Goal: Task Accomplishment & Management: Complete application form

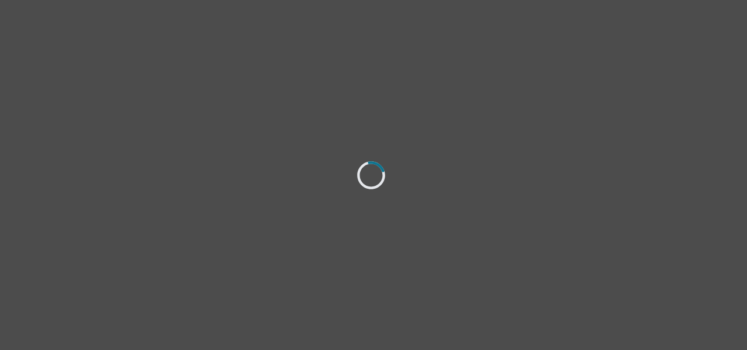
select select "[DEMOGRAPHIC_DATA]"
select select "she/her"
select select "Single"
select select "Associate degree"
select select "Google Search"
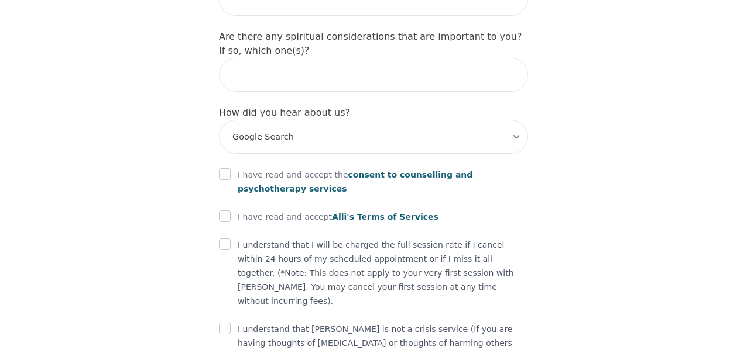
scroll to position [1429, 0]
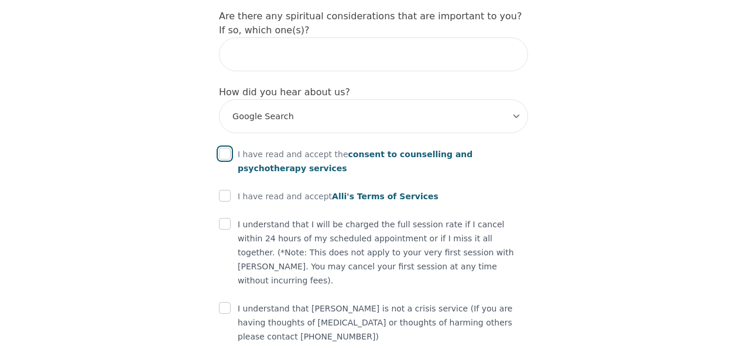
click at [224, 148] on input "checkbox" at bounding box center [225, 154] width 12 height 12
checkbox input "true"
click at [225, 190] on input "checkbox" at bounding box center [225, 196] width 12 height 12
checkbox input "true"
click at [223, 218] on input "checkbox" at bounding box center [225, 224] width 12 height 12
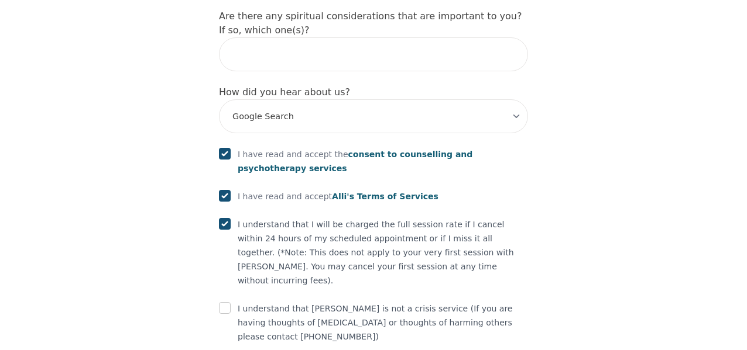
checkbox input "true"
click at [223, 302] on input "checkbox" at bounding box center [225, 308] width 12 height 12
checkbox input "true"
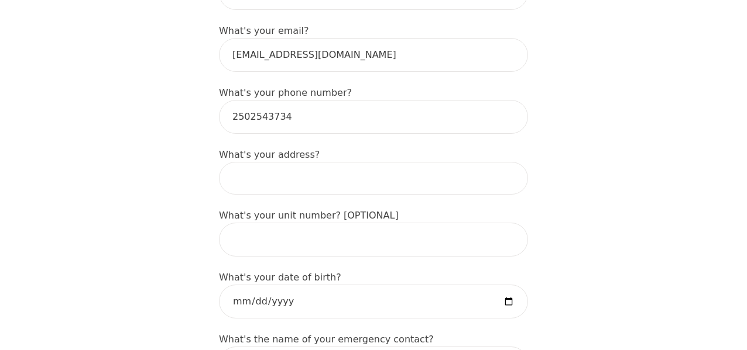
click at [291, 162] on input at bounding box center [373, 178] width 309 height 33
type input "[STREET_ADDRESS][PERSON_NAME]"
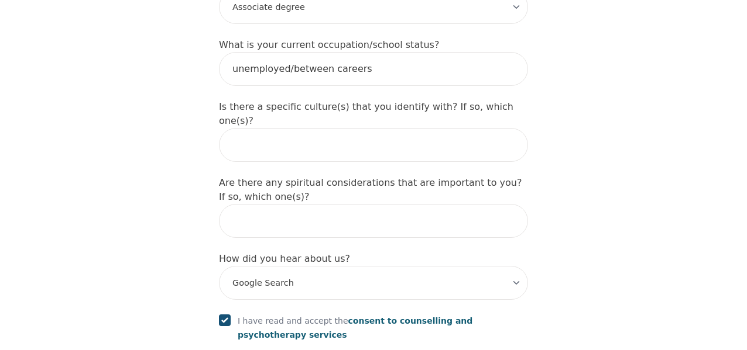
scroll to position [1473, 0]
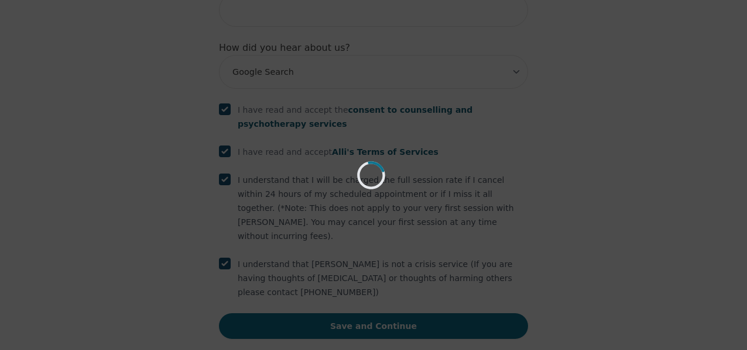
scroll to position [1429, 0]
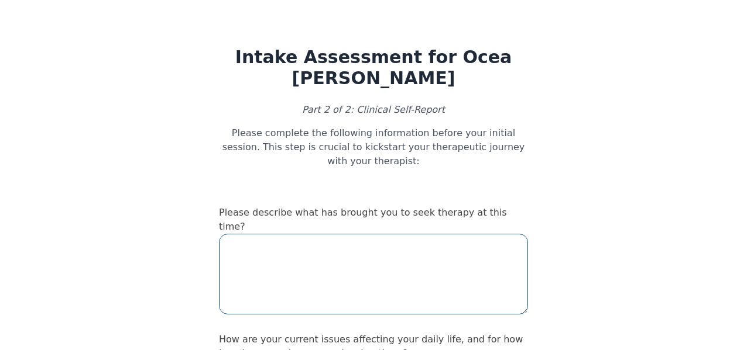
click at [374, 234] on textarea at bounding box center [373, 274] width 309 height 81
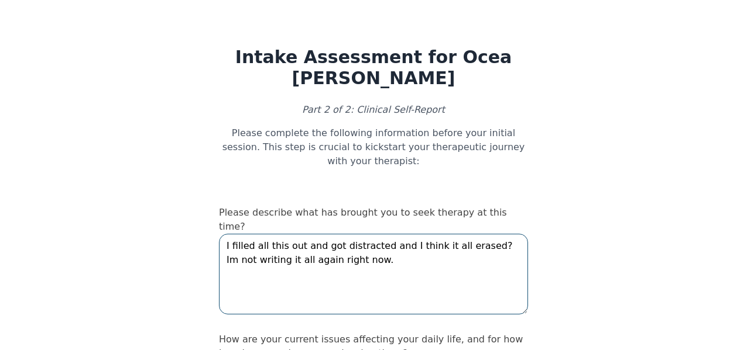
click at [476, 234] on textarea "I filled all this out and got distracted and I think it all erased? Im not writ…" at bounding box center [373, 274] width 309 height 81
click at [493, 234] on textarea "I filled all this out and got distracted and I think it all erased i'm not sure…" at bounding box center [373, 274] width 309 height 81
click at [328, 234] on textarea "I filled all this out and got distracted and I think it all erased i'm not sure…" at bounding box center [373, 274] width 309 height 81
click at [495, 234] on textarea "I filled all this out and got distracted and I think it all erased i'm not sure…" at bounding box center [373, 274] width 309 height 81
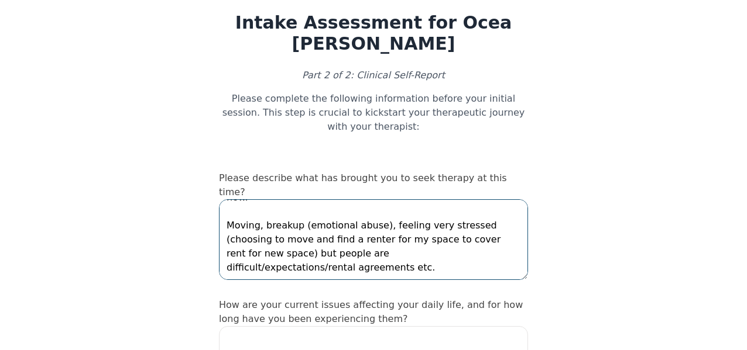
scroll to position [50, 0]
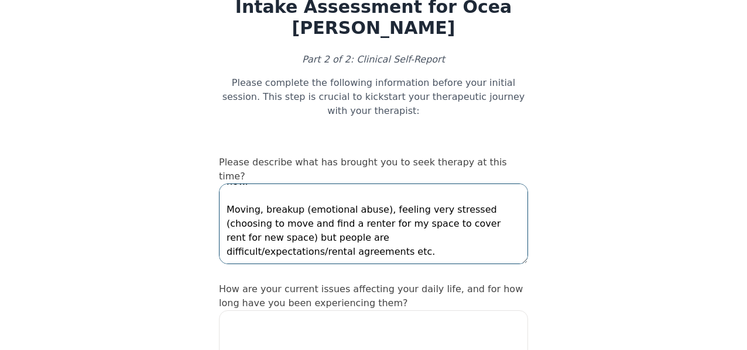
type textarea "I filled all this out and got distracted and I think it all erased i'm not sure…"
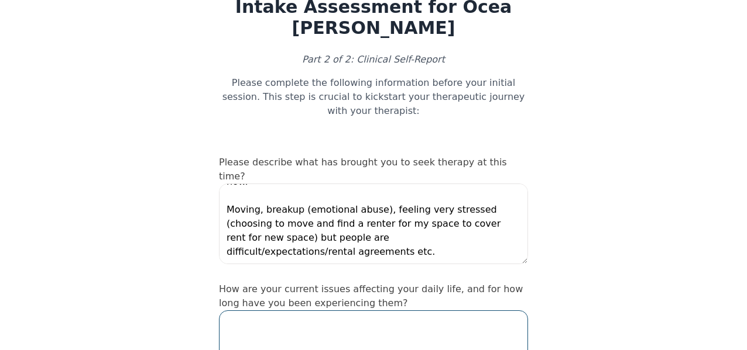
click at [348, 311] on textarea at bounding box center [373, 351] width 309 height 81
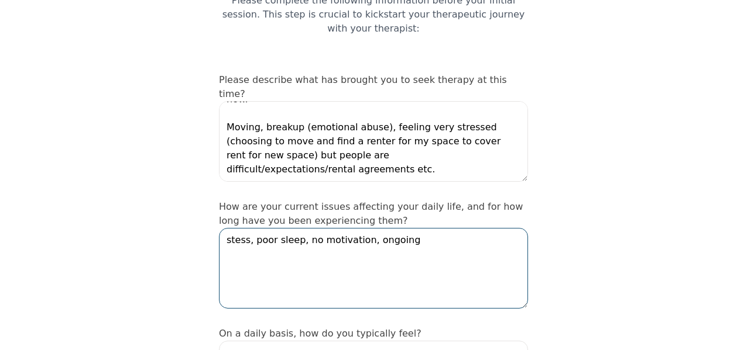
scroll to position [181, 0]
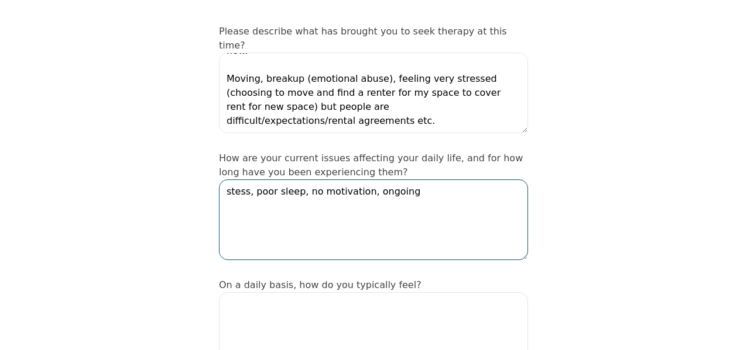
type textarea "stess, poor sleep, no motivation, ongoing"
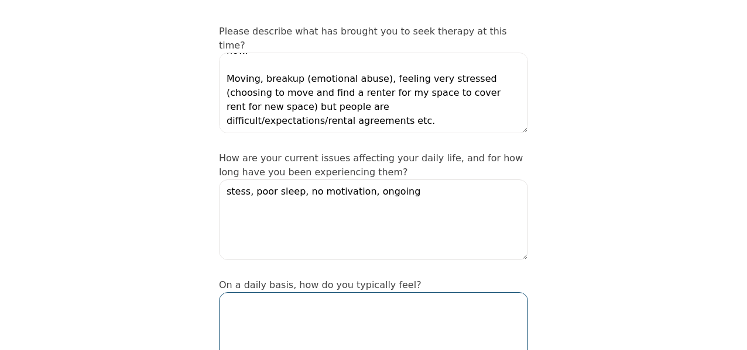
click at [360, 293] on textarea at bounding box center [373, 333] width 309 height 81
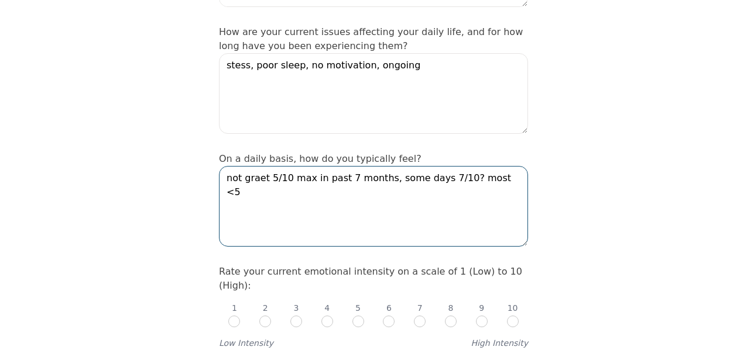
scroll to position [332, 0]
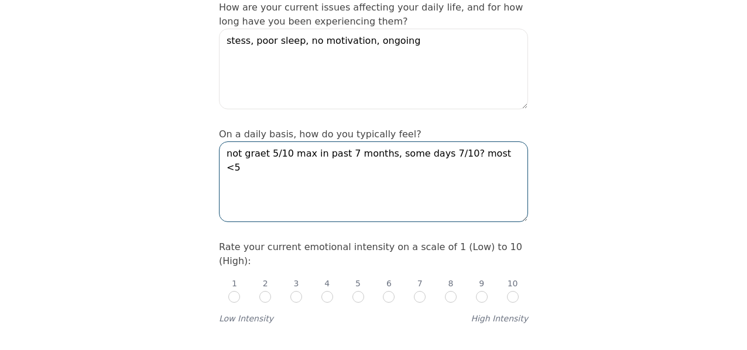
type textarea "not graet 5/10 max in past 7 months, some days 7/10? most <5"
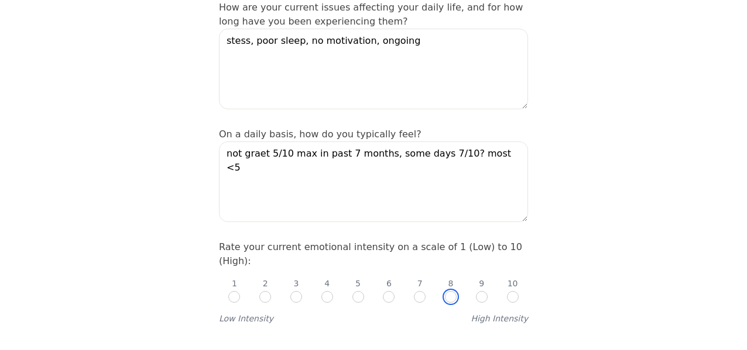
click at [452, 291] on input "radio" at bounding box center [451, 297] width 12 height 12
radio input "true"
click at [492, 269] on div "1 2 3 4 5 6 7 8 9 10" at bounding box center [373, 286] width 309 height 35
click at [483, 291] on input "radio" at bounding box center [482, 297] width 12 height 12
radio input "true"
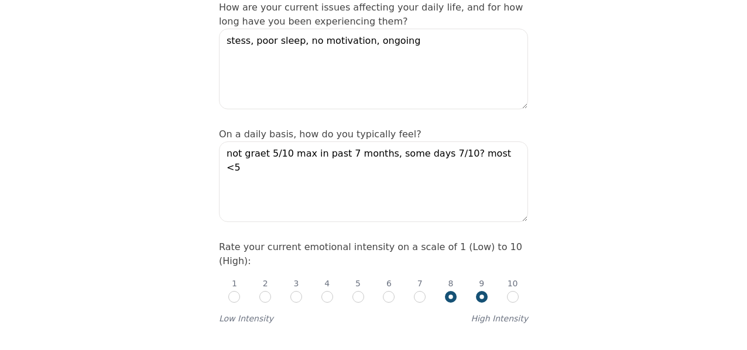
radio input "false"
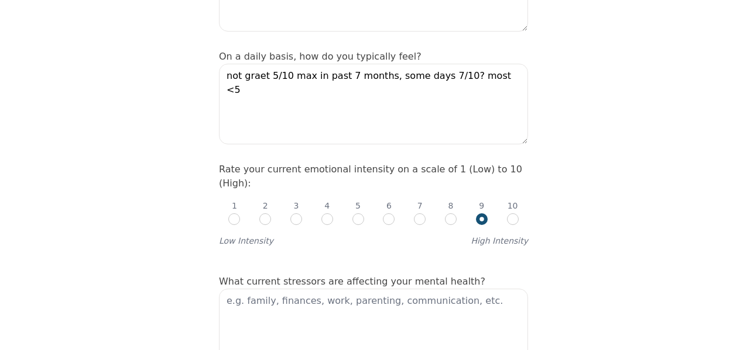
scroll to position [411, 0]
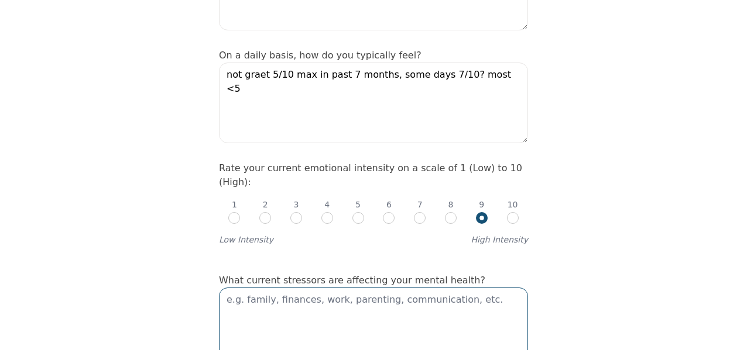
click at [401, 300] on textarea at bounding box center [373, 328] width 309 height 81
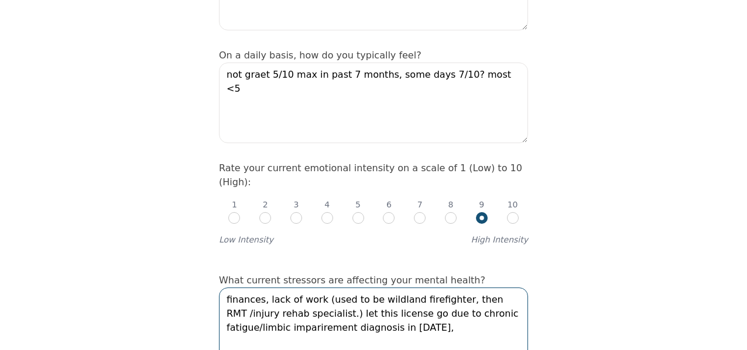
click at [407, 288] on textarea "finances, lack of work (used to be wildland firefighter, then RMT /injury rehab…" at bounding box center [373, 328] width 309 height 81
click at [434, 288] on textarea "finances, lack of work (used to be wildland firefighter, then RMT /injury rehab…" at bounding box center [373, 328] width 309 height 81
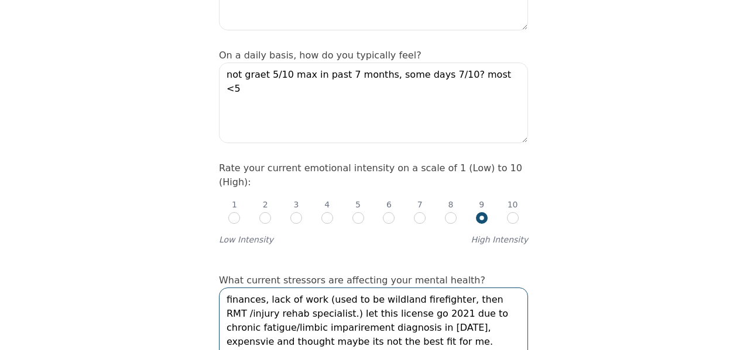
click at [459, 288] on textarea "finances, lack of work (used to be wildland firefighter, then RMT /injury rehab…" at bounding box center [373, 328] width 309 height 81
click at [389, 299] on textarea "finances, lack of work (used to be wildland firefighter, then RMT /injury rehab…" at bounding box center [373, 328] width 309 height 81
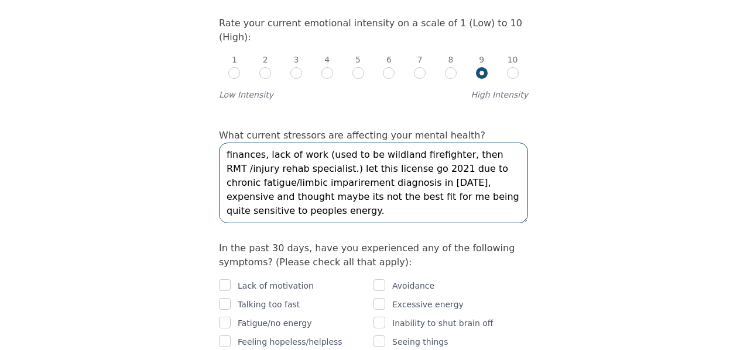
scroll to position [560, 0]
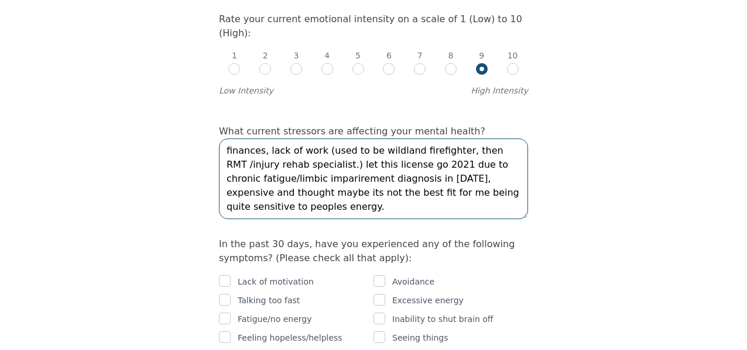
type textarea "finances, lack of work (used to be wildland firefighter, then RMT /injury rehab…"
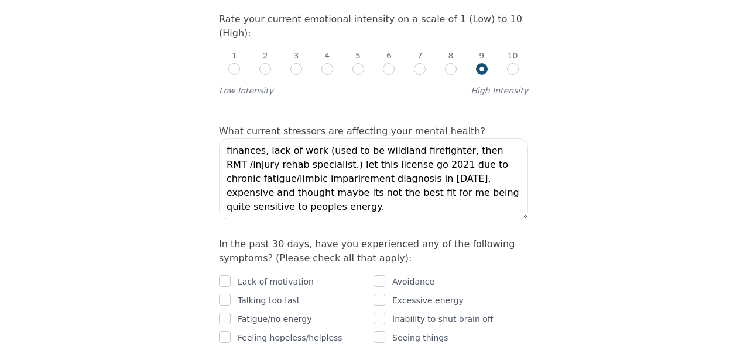
click at [271, 275] on p "Lack of motivation" at bounding box center [276, 282] width 76 height 14
click at [228, 276] on input "checkbox" at bounding box center [225, 282] width 12 height 12
checkbox input "true"
click at [226, 294] on input "checkbox" at bounding box center [225, 300] width 12 height 12
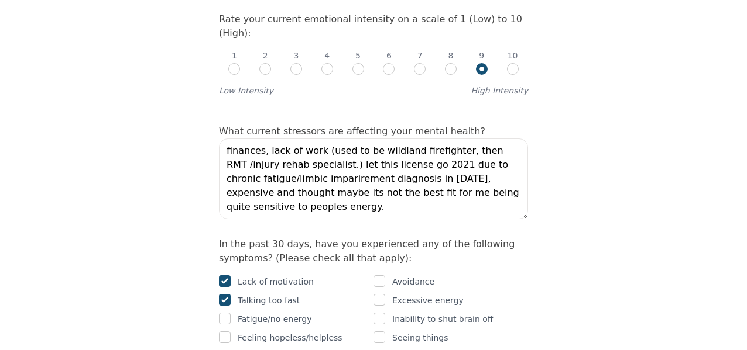
checkbox input "true"
click at [226, 312] on div at bounding box center [225, 319] width 12 height 14
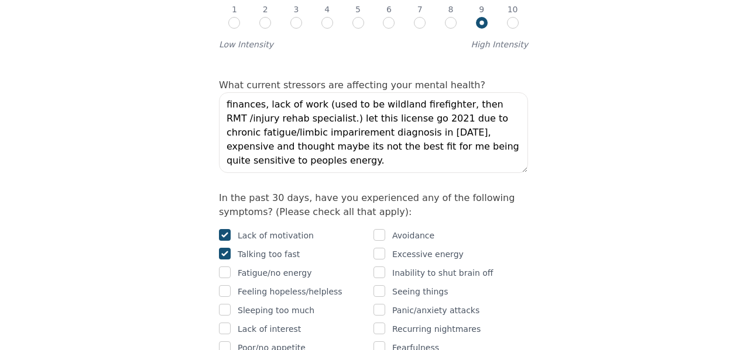
scroll to position [623, 0]
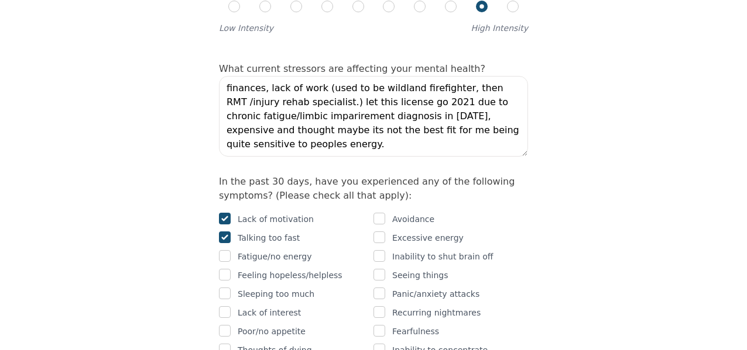
click at [228, 288] on input "checkbox" at bounding box center [225, 294] width 12 height 12
checkbox input "true"
click at [228, 269] on input "checkbox" at bounding box center [225, 275] width 12 height 12
checkbox input "true"
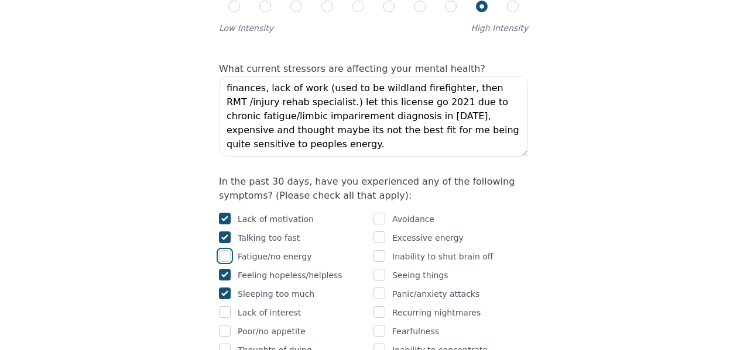
click at [228, 250] on input "checkbox" at bounding box center [225, 256] width 12 height 12
checkbox input "true"
click at [227, 307] on input "checkbox" at bounding box center [225, 313] width 12 height 12
checkbox input "true"
click at [227, 325] on input "checkbox" at bounding box center [225, 331] width 12 height 12
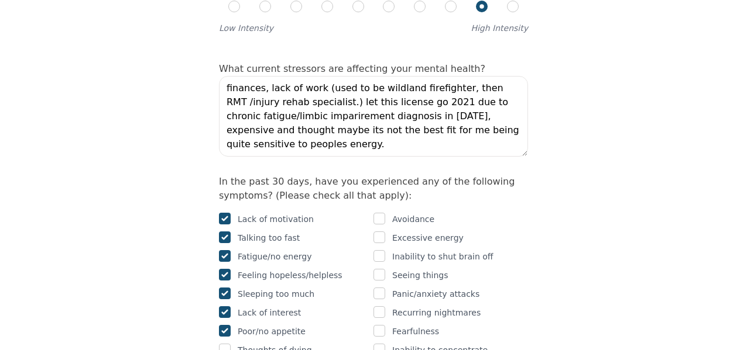
checkbox input "true"
click at [227, 343] on div at bounding box center [225, 350] width 12 height 14
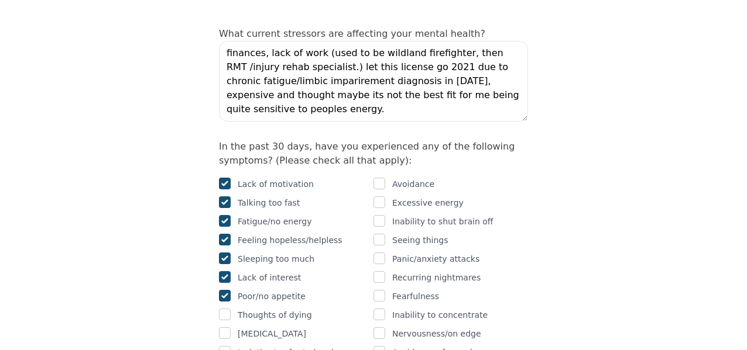
scroll to position [665, 0]
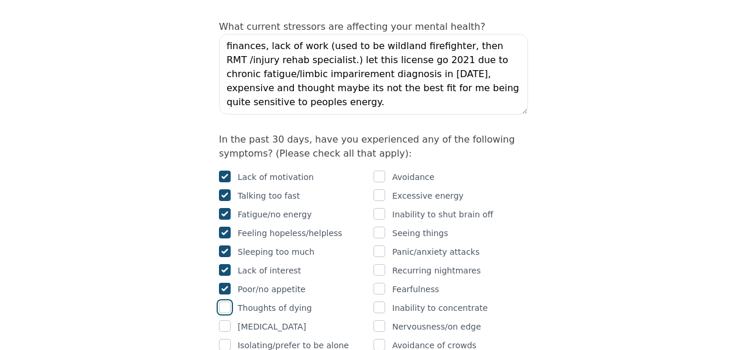
click at [223, 302] on input "checkbox" at bounding box center [225, 308] width 12 height 12
checkbox input "true"
click at [223, 321] on input "checkbox" at bounding box center [225, 327] width 12 height 12
checkbox input "true"
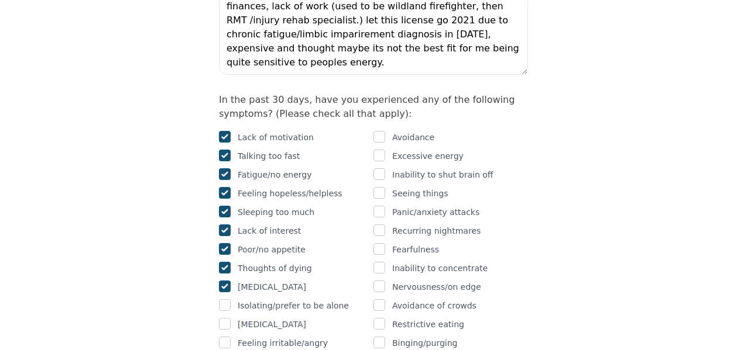
scroll to position [716, 0]
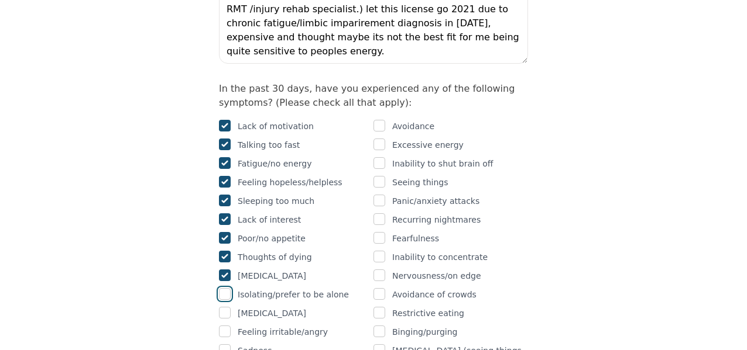
click at [223, 288] on input "checkbox" at bounding box center [225, 294] width 12 height 12
checkbox input "true"
click at [225, 307] on input "checkbox" at bounding box center [225, 313] width 12 height 12
checkbox input "true"
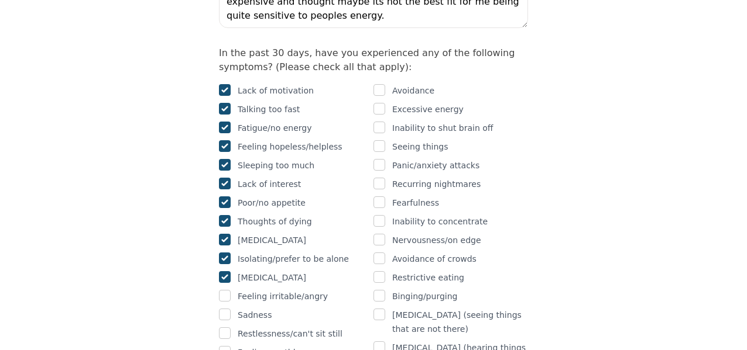
scroll to position [759, 0]
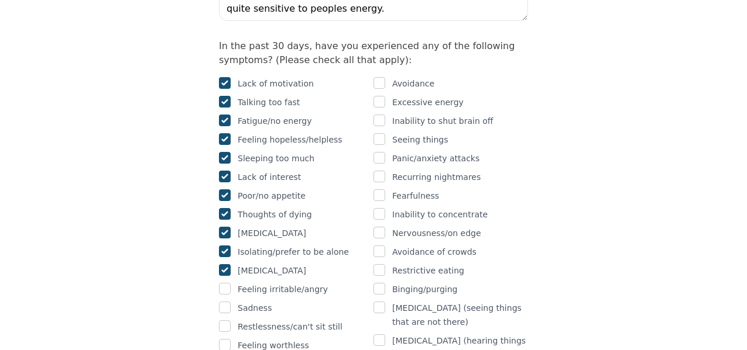
click at [225, 249] on div "Lack of motivation Talking too fast Fatigue/no energy Feeling hopeless/helpless…" at bounding box center [296, 243] width 154 height 332
click at [225, 302] on input "checkbox" at bounding box center [225, 308] width 12 height 12
checkbox input "true"
click at [225, 246] on div "Lack of motivation Talking too fast Fatigue/no energy Feeling hopeless/helpless…" at bounding box center [296, 243] width 154 height 332
click at [225, 283] on input "checkbox" at bounding box center [225, 289] width 12 height 12
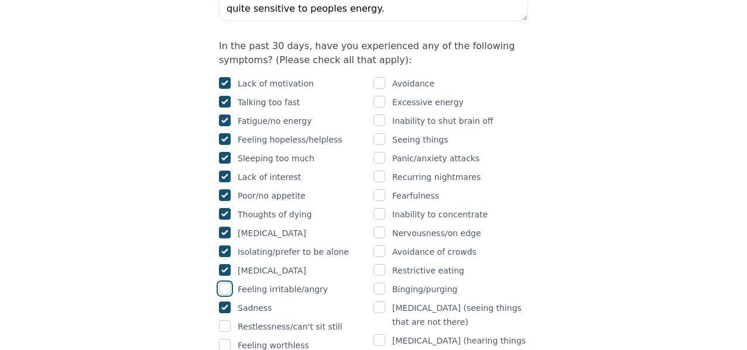
checkbox input "true"
click at [223, 284] on div "Lack of motivation Talking too fast Fatigue/no energy Feeling hopeless/helpless…" at bounding box center [296, 243] width 154 height 332
checkbox input "true"
click at [225, 339] on input "checkbox" at bounding box center [225, 345] width 12 height 12
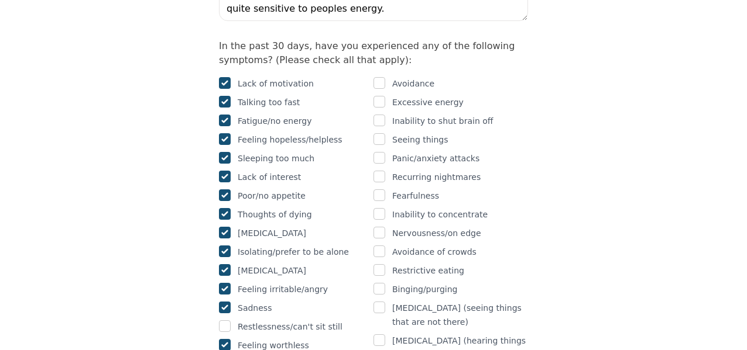
checkbox input "true"
click at [225, 321] on input "checkbox" at bounding box center [225, 327] width 12 height 12
checkbox input "true"
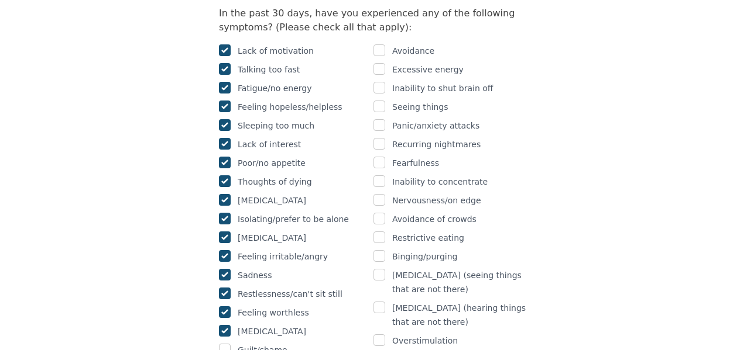
scroll to position [799, 0]
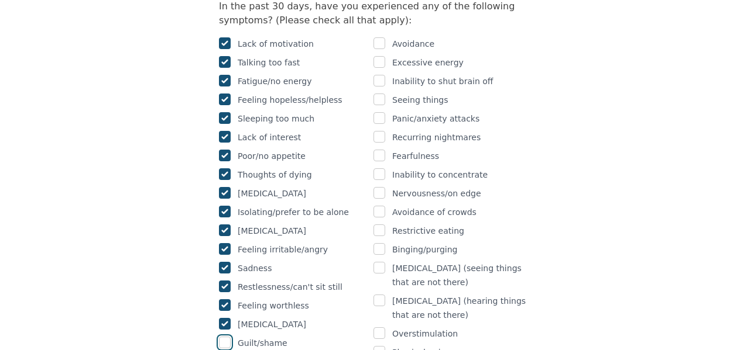
click at [226, 337] on input "checkbox" at bounding box center [225, 343] width 12 height 12
checkbox input "true"
click at [380, 328] on input "checkbox" at bounding box center [379, 334] width 12 height 12
checkbox input "true"
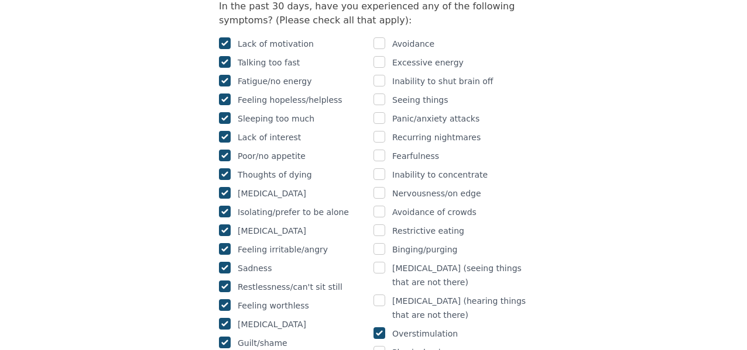
checkbox input "true"
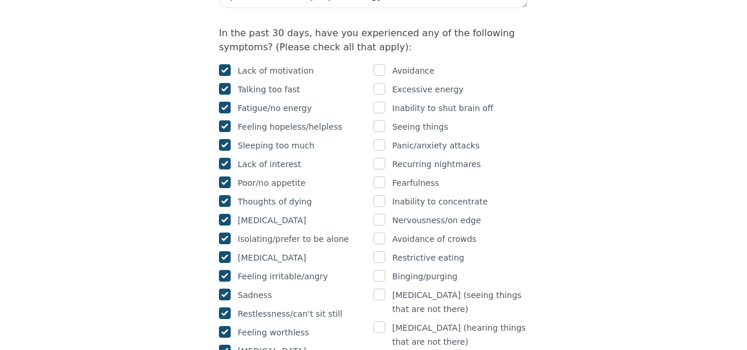
scroll to position [769, 0]
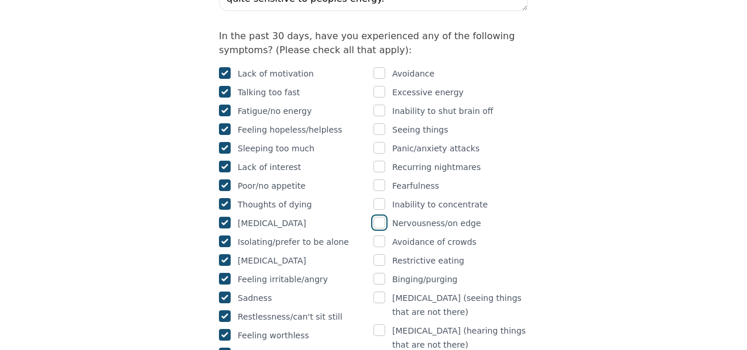
click at [384, 217] on input "checkbox" at bounding box center [379, 223] width 12 height 12
checkbox input "true"
click at [382, 198] on div at bounding box center [379, 205] width 12 height 14
click at [378, 180] on input "checkbox" at bounding box center [379, 186] width 12 height 12
checkbox input "true"
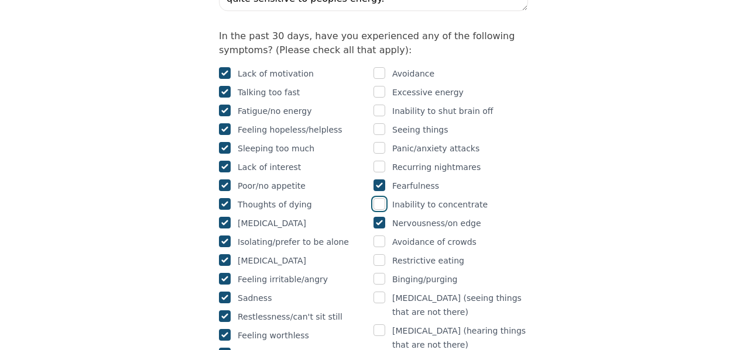
click at [378, 198] on input "checkbox" at bounding box center [379, 204] width 12 height 12
checkbox input "true"
click at [379, 161] on input "checkbox" at bounding box center [379, 167] width 12 height 12
checkbox input "true"
click at [380, 105] on input "checkbox" at bounding box center [379, 111] width 12 height 12
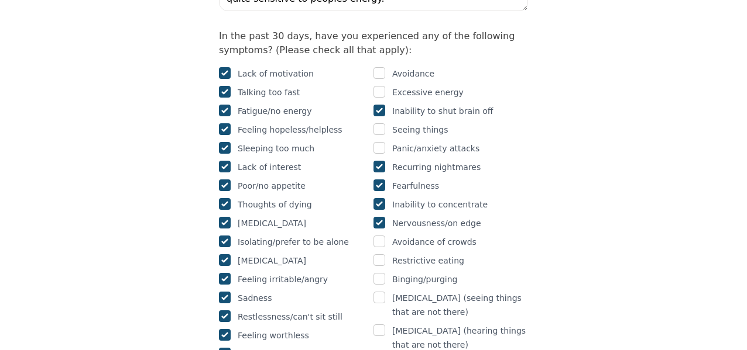
checkbox input "true"
click at [379, 86] on input "checkbox" at bounding box center [379, 92] width 12 height 12
checkbox input "true"
click at [381, 67] on input "checkbox" at bounding box center [379, 73] width 12 height 12
checkbox input "true"
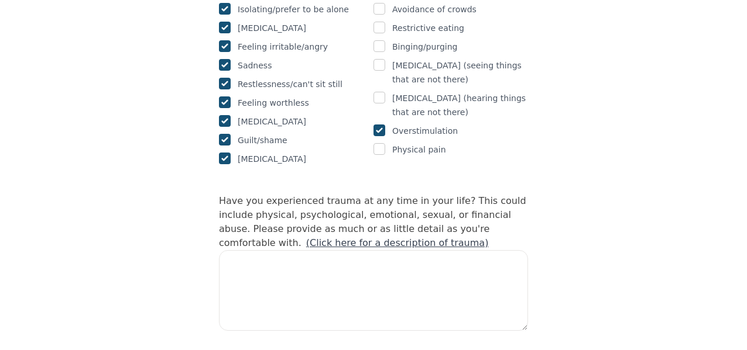
scroll to position [1003, 0]
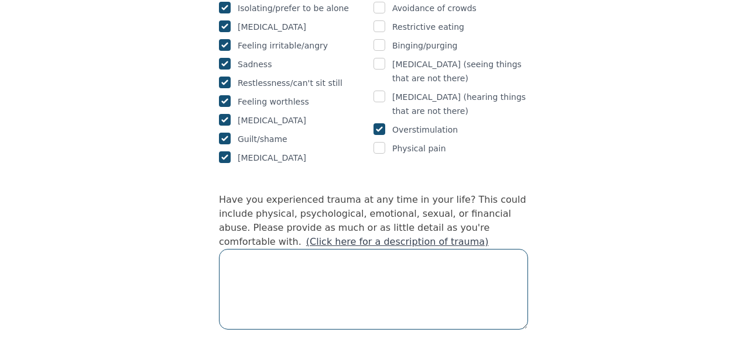
click at [338, 249] on textarea at bounding box center [373, 289] width 309 height 81
click at [229, 249] on textarea "abusive relationship sexual/emotional/physial" at bounding box center [373, 289] width 309 height 81
click at [226, 249] on textarea "abusive relationship sexual/emotional/physial" at bounding box center [373, 289] width 309 height 81
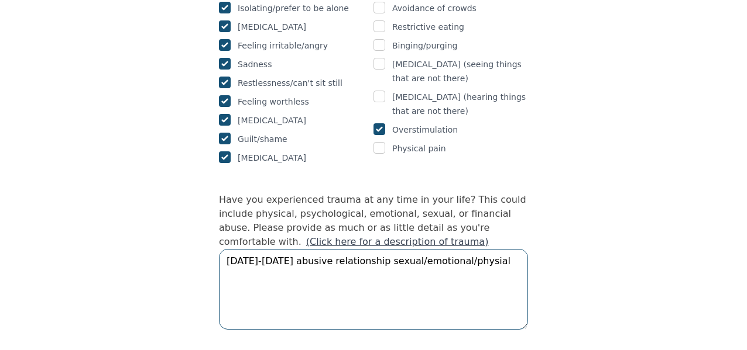
click at [482, 249] on textarea "[DATE]-[DATE] abusive relationship sexual/emotional/physial" at bounding box center [373, 289] width 309 height 81
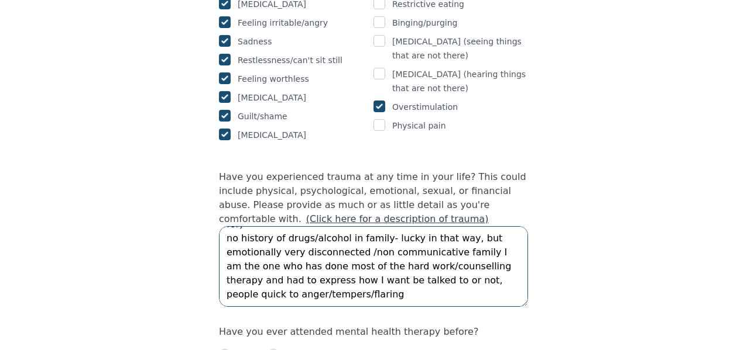
scroll to position [1040, 0]
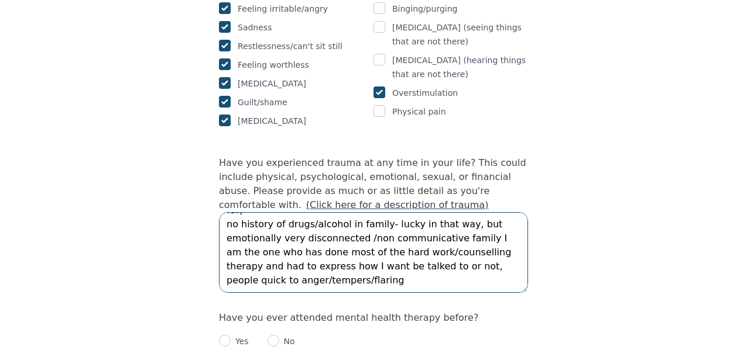
type textarea "[DATE]-[DATE] abusive relationship sexual/emotional/physial family childhood ne…"
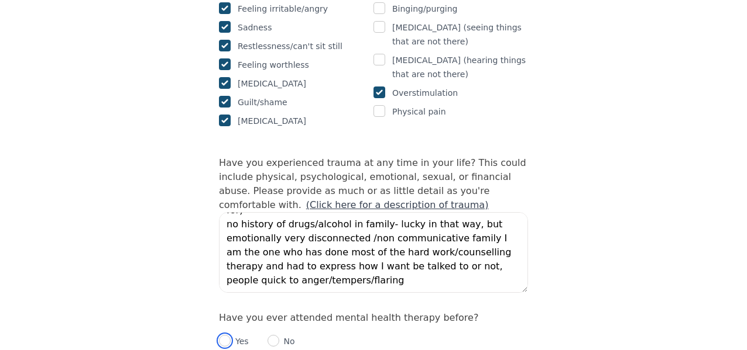
click at [225, 335] on input "radio" at bounding box center [225, 341] width 12 height 12
radio input "true"
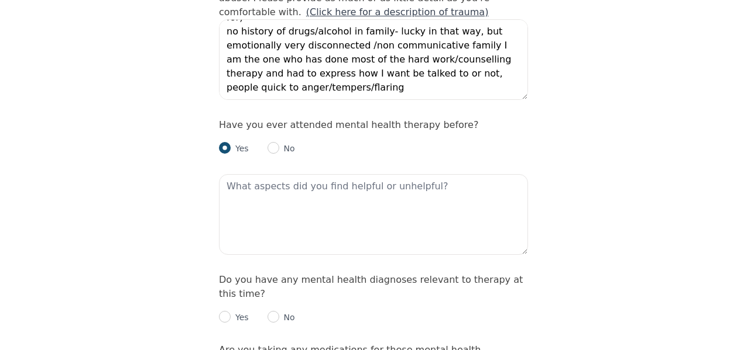
scroll to position [1250, 0]
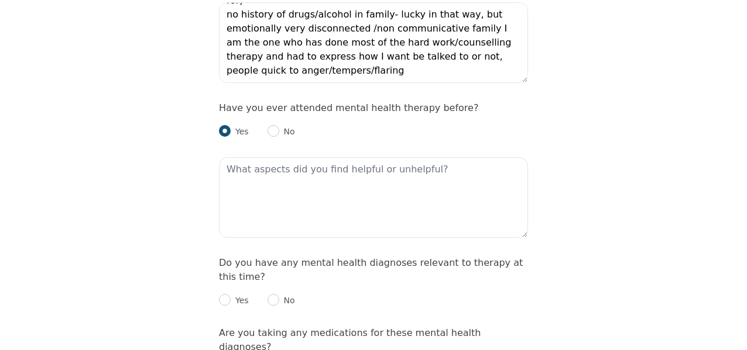
click at [240, 295] on p "Yes" at bounding box center [240, 301] width 18 height 12
click at [226, 294] on input "radio" at bounding box center [225, 300] width 12 height 12
radio input "true"
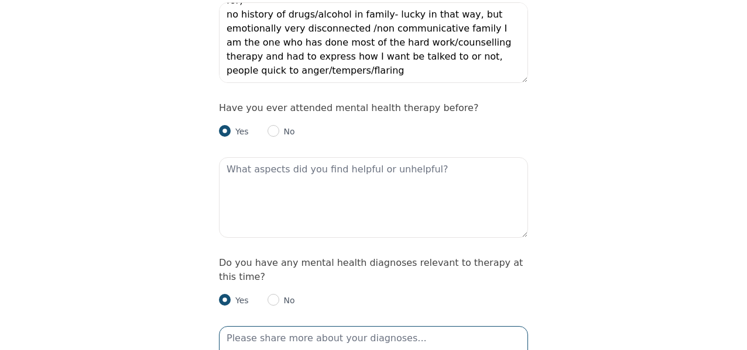
drag, startPoint x: 349, startPoint y: 300, endPoint x: 307, endPoint y: 297, distance: 42.2
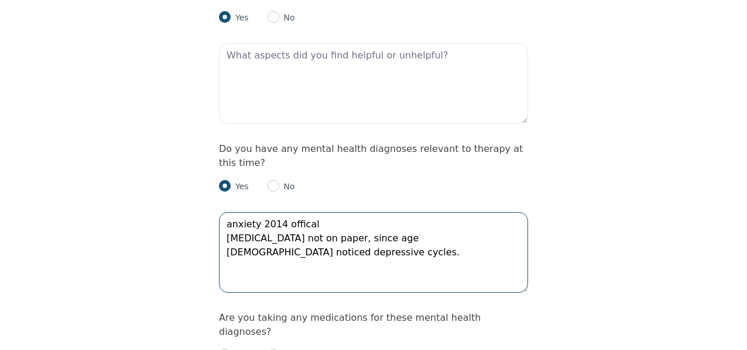
scroll to position [1366, 0]
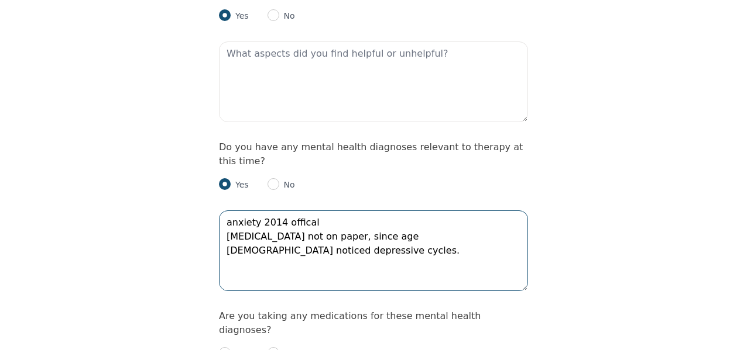
type textarea "anxiety 2014 offical [MEDICAL_DATA] not on paper, since age [DEMOGRAPHIC_DATA] …"
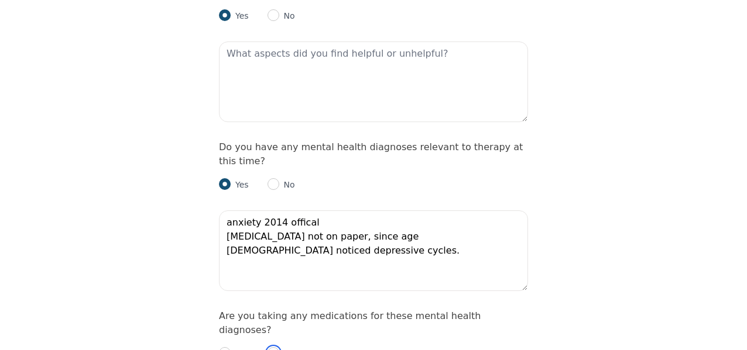
click at [270, 348] on input "radio" at bounding box center [273, 354] width 12 height 12
radio input "true"
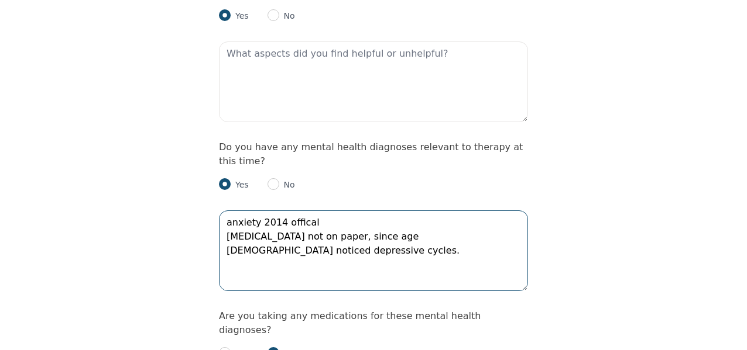
click at [293, 211] on textarea "anxiety 2014 offical [MEDICAL_DATA] not on paper, since age [DEMOGRAPHIC_DATA] …" at bounding box center [373, 251] width 309 height 81
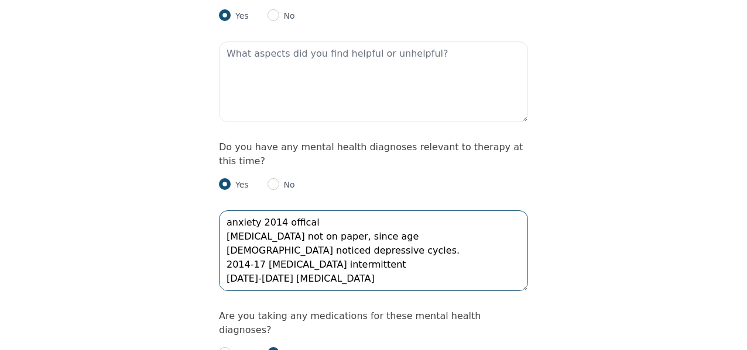
click at [253, 211] on textarea "anxiety 2014 offical [MEDICAL_DATA] not on paper, since age [DEMOGRAPHIC_DATA] …" at bounding box center [373, 251] width 309 height 81
click at [308, 212] on textarea "anxiety 2014 offical [MEDICAL_DATA] not on paper, since age [DEMOGRAPHIC_DATA] …" at bounding box center [373, 251] width 309 height 81
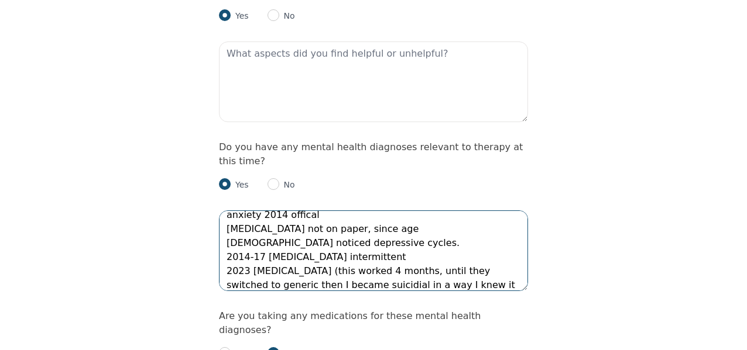
scroll to position [22, 0]
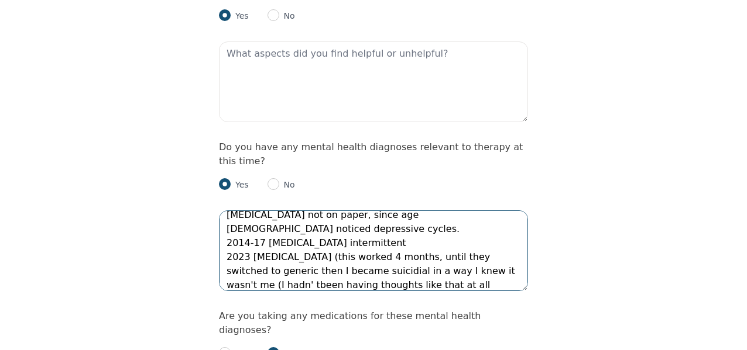
click at [444, 235] on textarea "anxiety 2014 offical [MEDICAL_DATA] not on paper, since age [DEMOGRAPHIC_DATA] …" at bounding box center [373, 251] width 309 height 81
click at [445, 229] on textarea "anxiety 2014 offical [MEDICAL_DATA] not on paper, since age [DEMOGRAPHIC_DATA] …" at bounding box center [373, 251] width 309 height 81
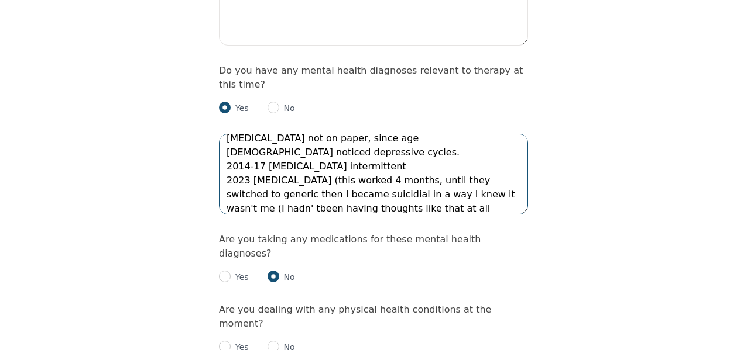
scroll to position [1459, 0]
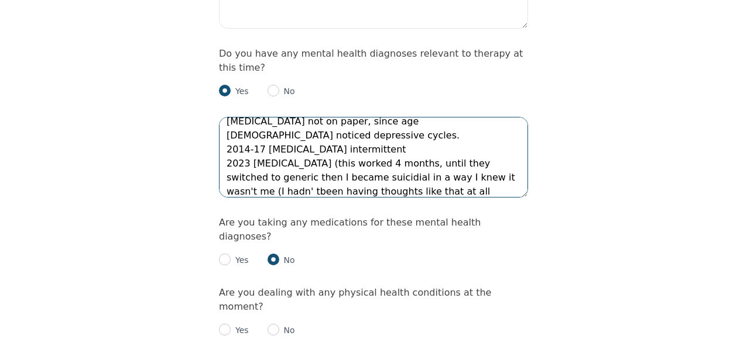
type textarea "anxiety 2014 offical [MEDICAL_DATA] not on paper, since age [DEMOGRAPHIC_DATA] …"
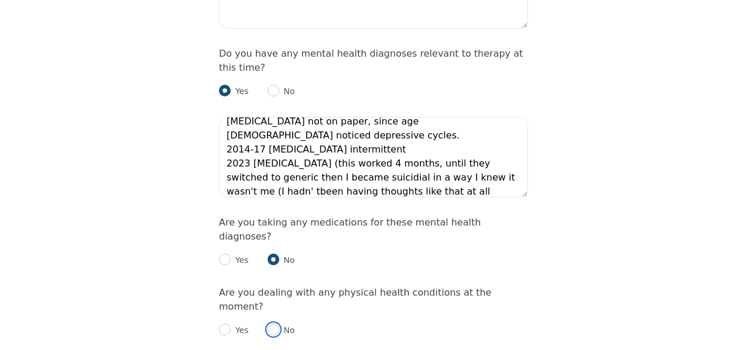
click at [271, 324] on input "radio" at bounding box center [273, 330] width 12 height 12
radio input "true"
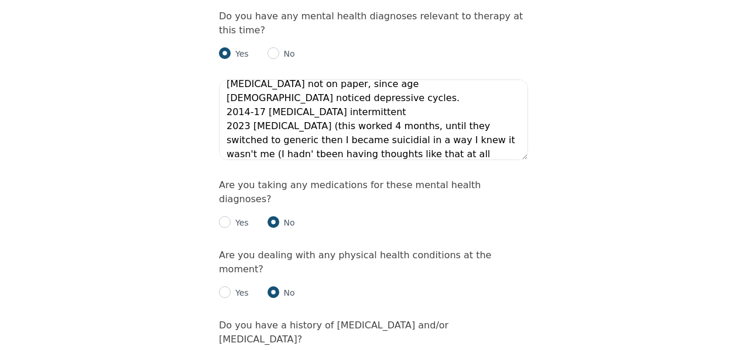
scroll to position [1499, 0]
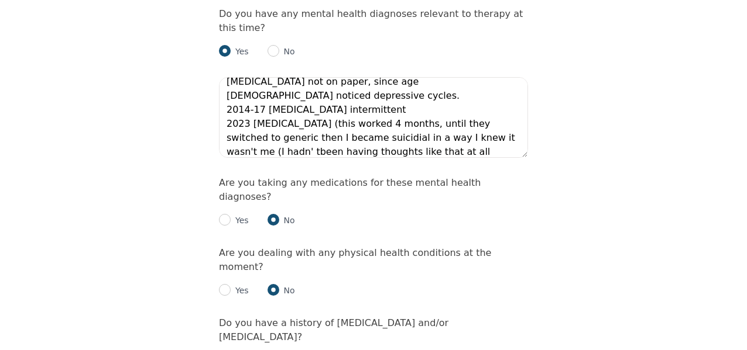
radio input "true"
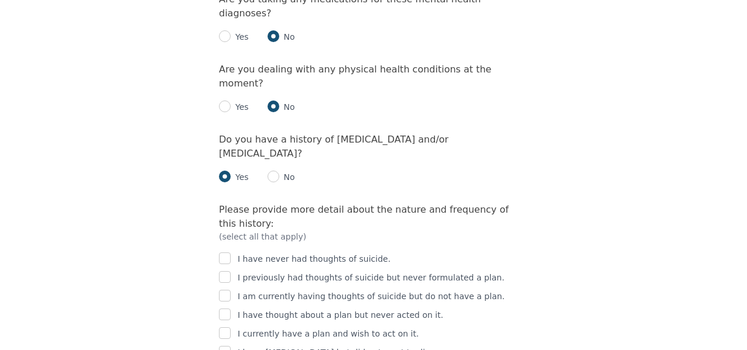
scroll to position [1686, 0]
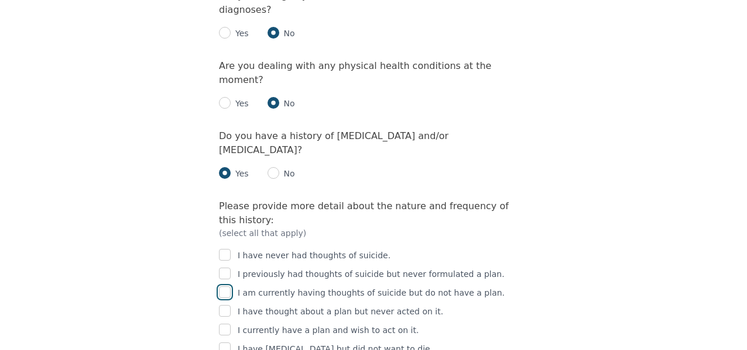
click at [229, 287] on input "checkbox" at bounding box center [225, 293] width 12 height 12
checkbox input "false"
click at [230, 305] on input "checkbox" at bounding box center [225, 311] width 12 height 12
checkbox input "true"
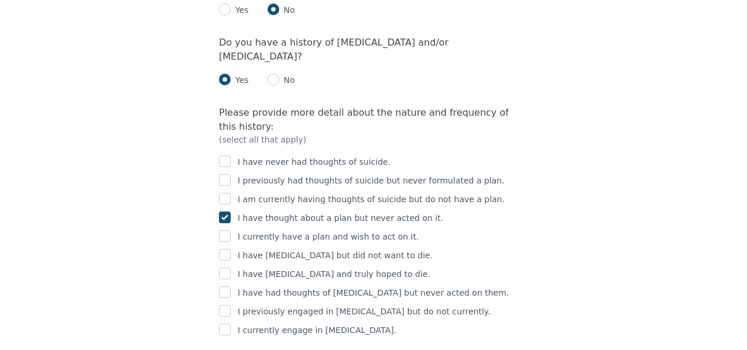
scroll to position [1780, 0]
click at [225, 286] on input "checkbox" at bounding box center [225, 292] width 12 height 12
checkbox input "true"
click at [225, 305] on input "checkbox" at bounding box center [225, 311] width 12 height 12
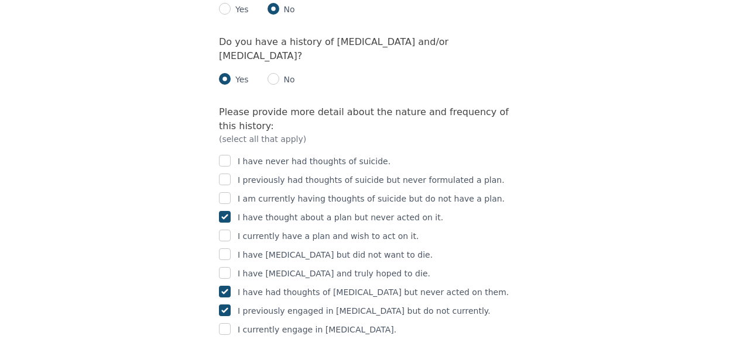
checkbox input "false"
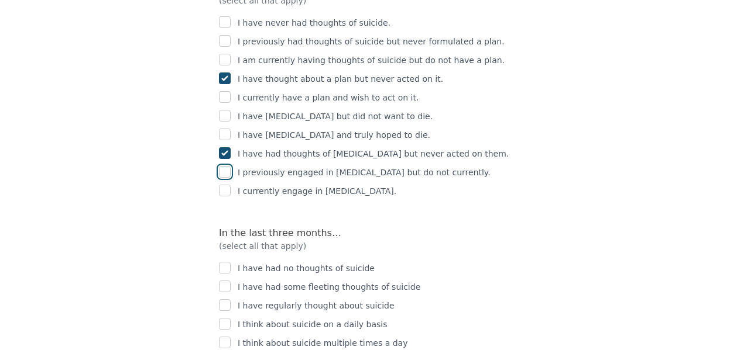
scroll to position [1924, 0]
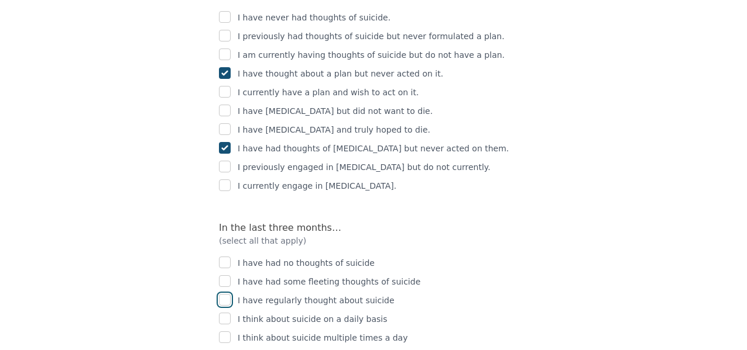
click at [229, 294] on input "checkbox" at bounding box center [225, 300] width 12 height 12
checkbox input "true"
click at [228, 313] on input "checkbox" at bounding box center [225, 319] width 12 height 12
checkbox input "true"
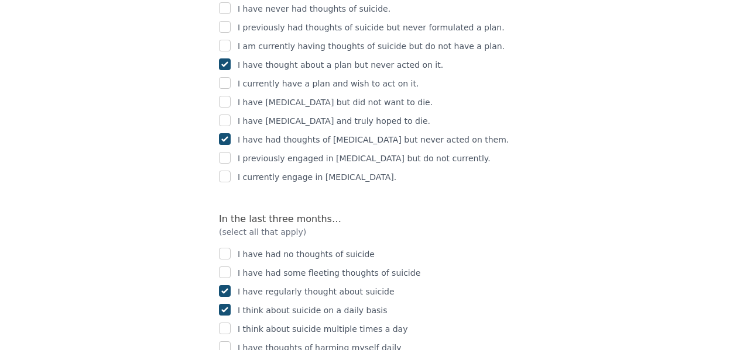
scroll to position [1935, 0]
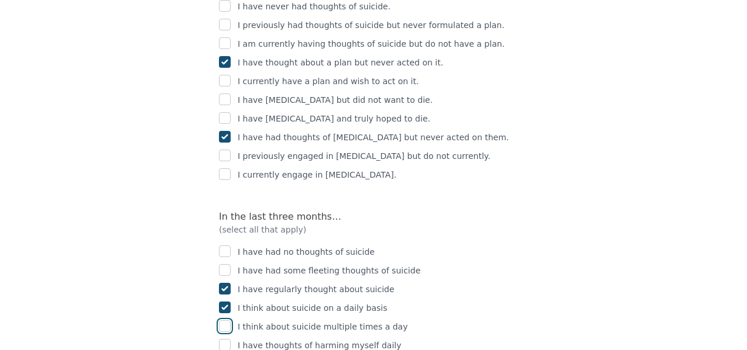
click at [225, 321] on input "checkbox" at bounding box center [225, 327] width 12 height 12
checkbox input "true"
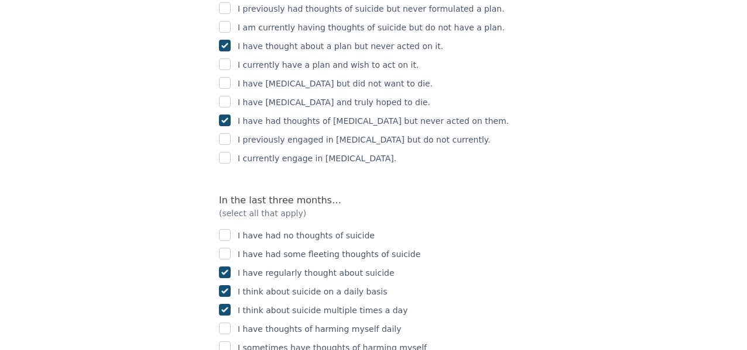
scroll to position [1954, 0]
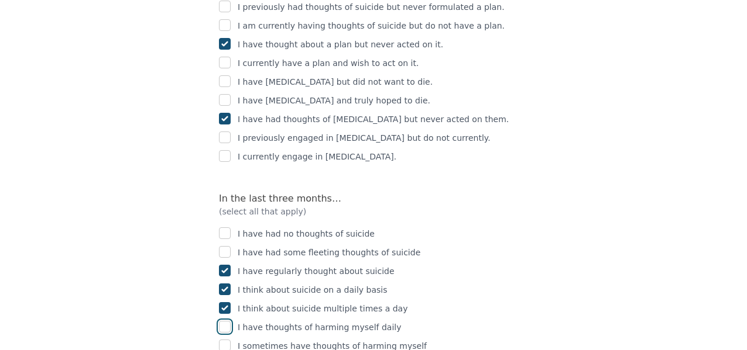
click at [229, 321] on input "checkbox" at bounding box center [225, 327] width 12 height 12
checkbox input "true"
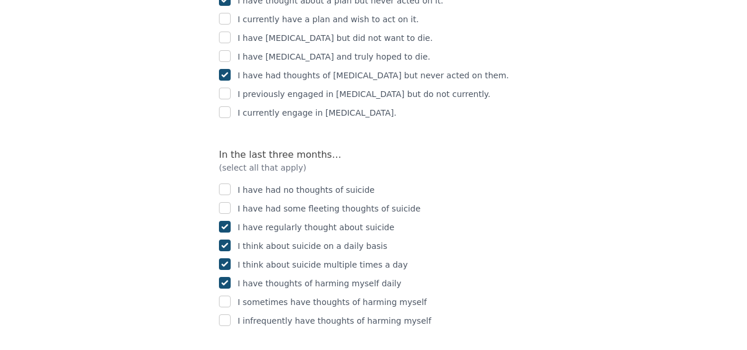
scroll to position [2000, 0]
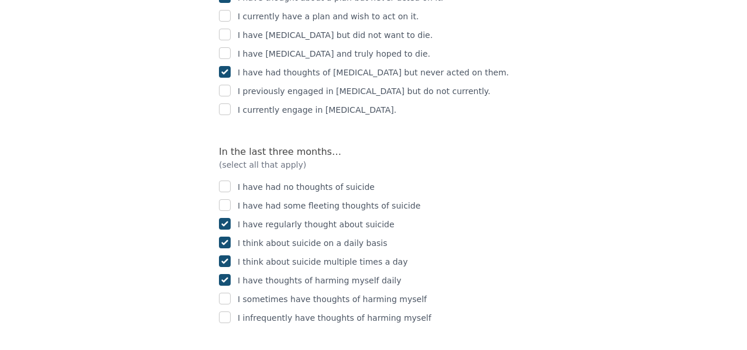
click at [225, 171] on div "I have had no thoughts of suicide I have had some fleeting thoughts of suicide …" at bounding box center [373, 248] width 309 height 154
click at [225, 181] on input "checkbox" at bounding box center [225, 187] width 12 height 12
checkbox input "true"
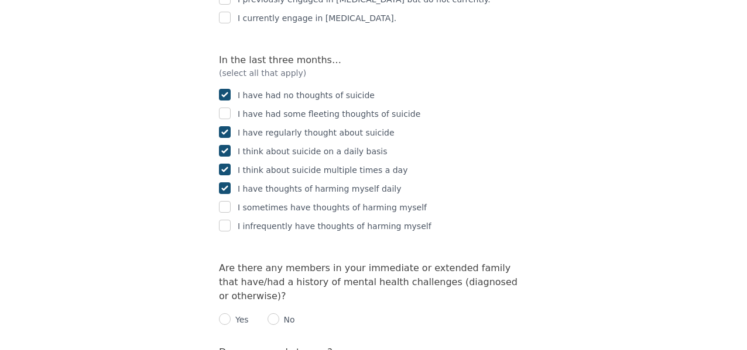
scroll to position [2096, 0]
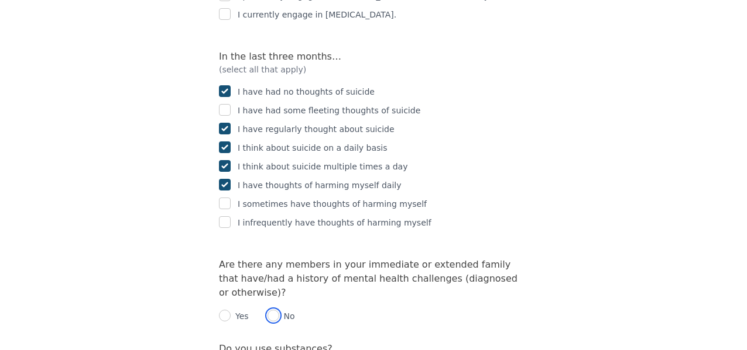
click at [274, 310] on input "radio" at bounding box center [273, 316] width 12 height 12
radio input "true"
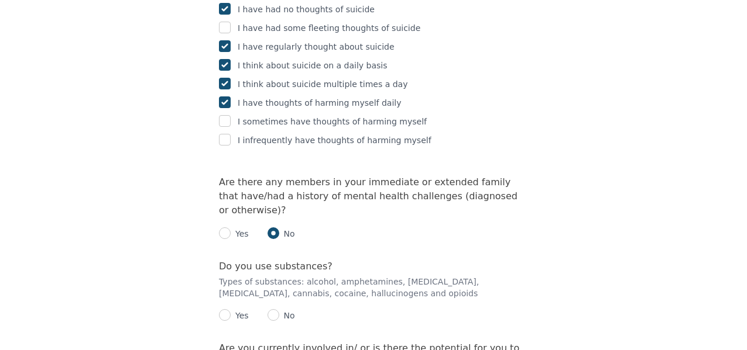
scroll to position [2195, 0]
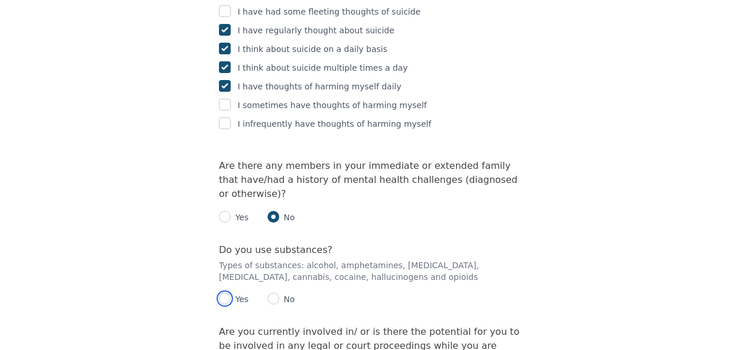
click at [227, 293] on input "radio" at bounding box center [225, 299] width 12 height 12
radio input "true"
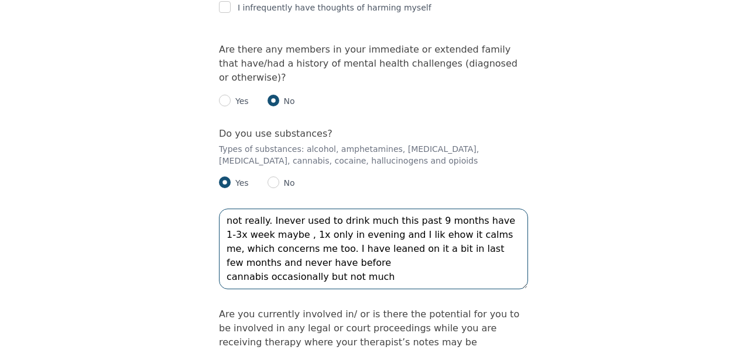
scroll to position [2320, 0]
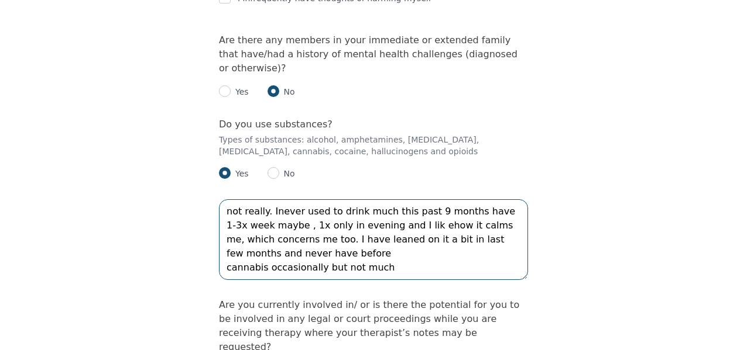
type textarea "not really. Inever used to drink much this past 9 months have 1-3x week maybe ,…"
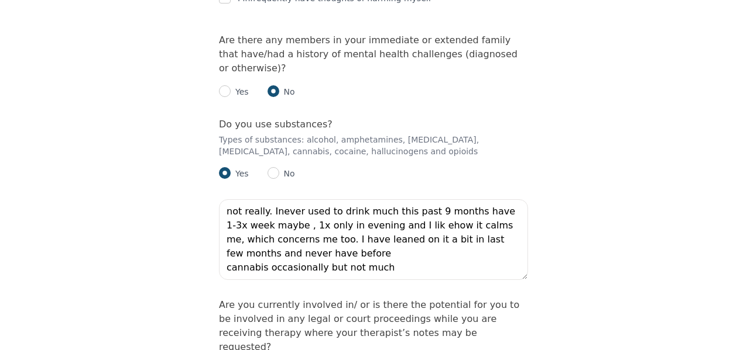
radio input "true"
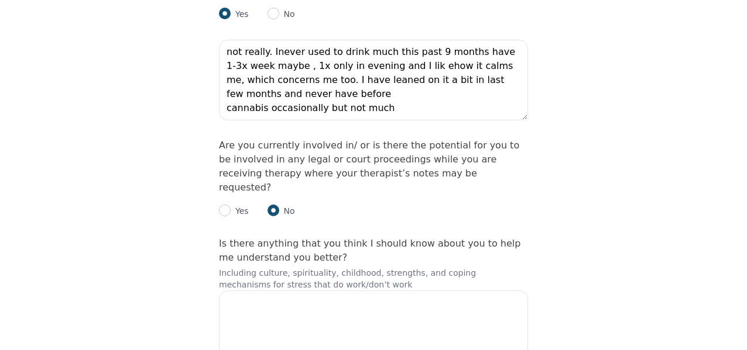
scroll to position [2481, 0]
click at [287, 290] on textarea at bounding box center [373, 330] width 309 height 81
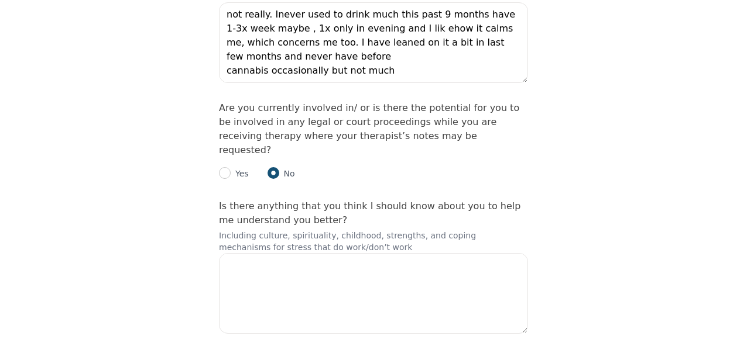
checkbox input "true"
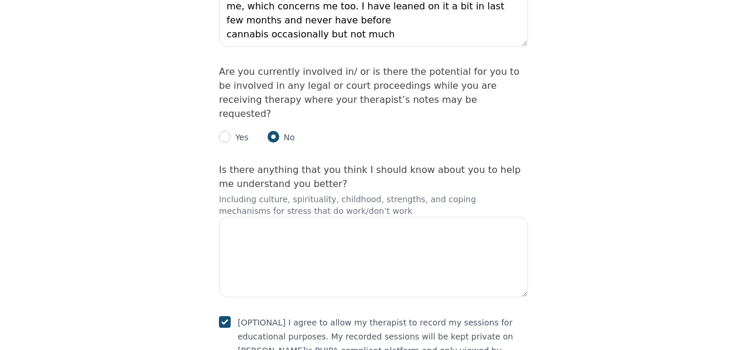
scroll to position [2555, 0]
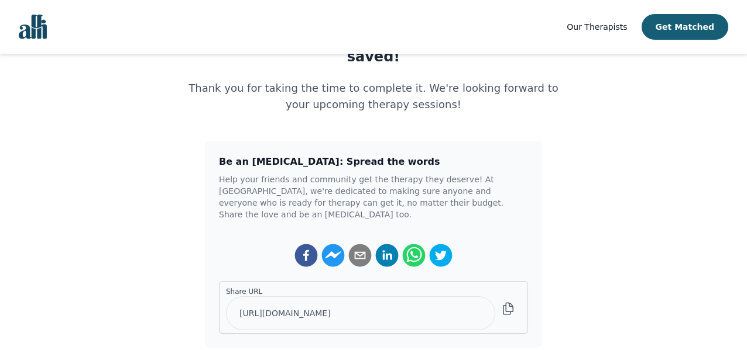
scroll to position [201, 0]
